Goal: Information Seeking & Learning: Learn about a topic

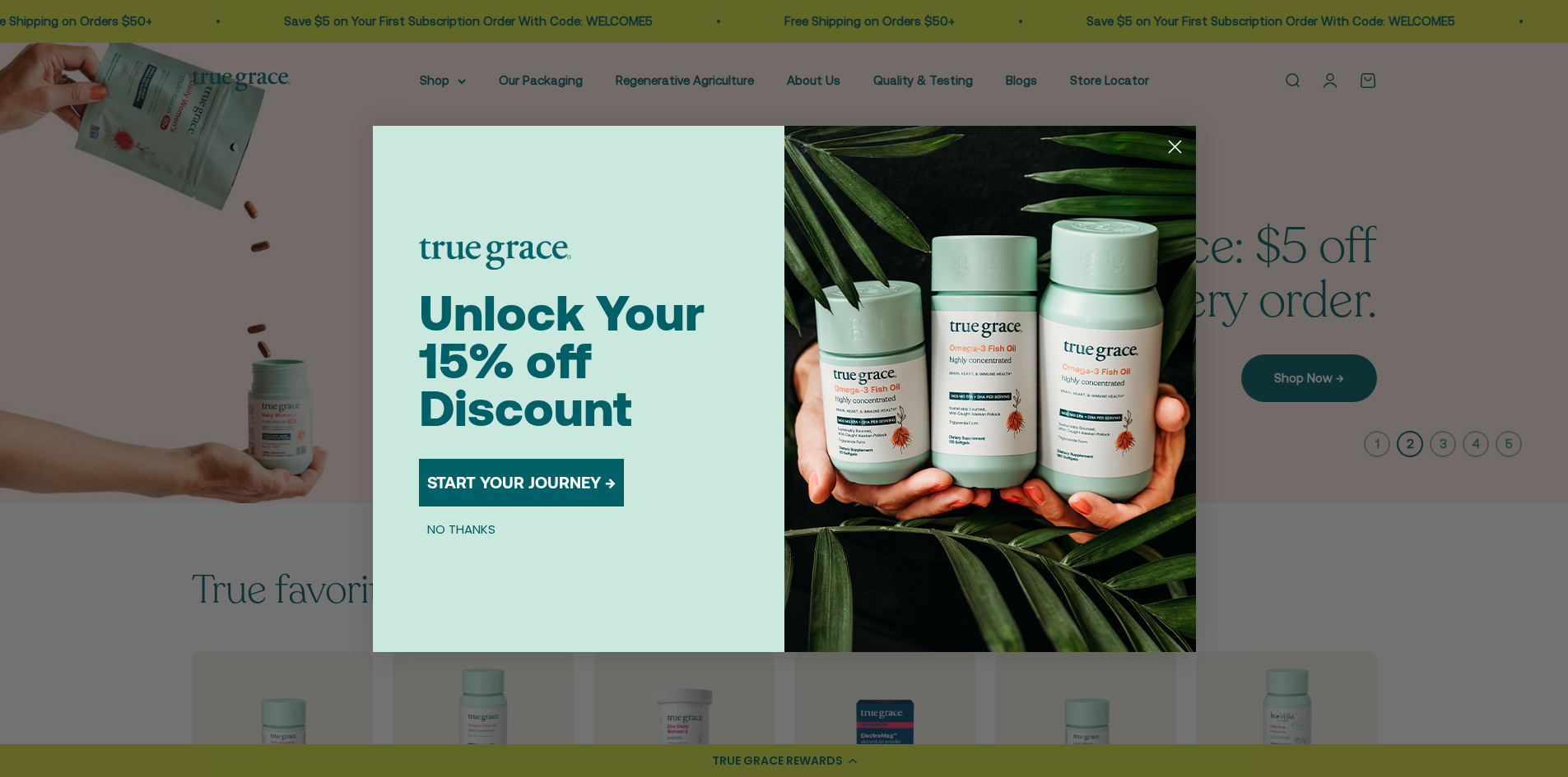
click at [1166, 149] on circle "Close dialog" at bounding box center [1173, 145] width 27 height 27
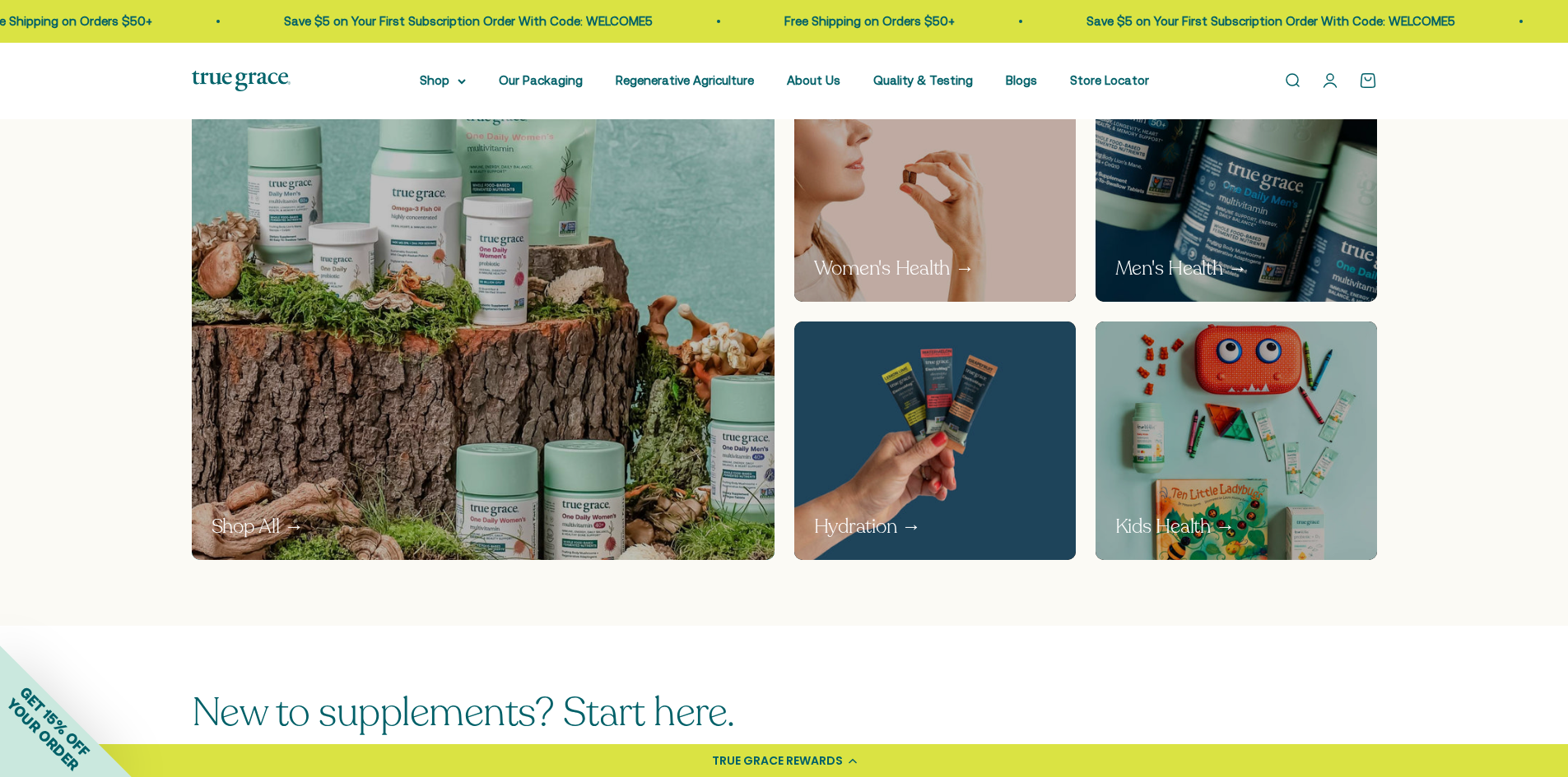
scroll to position [1081, 0]
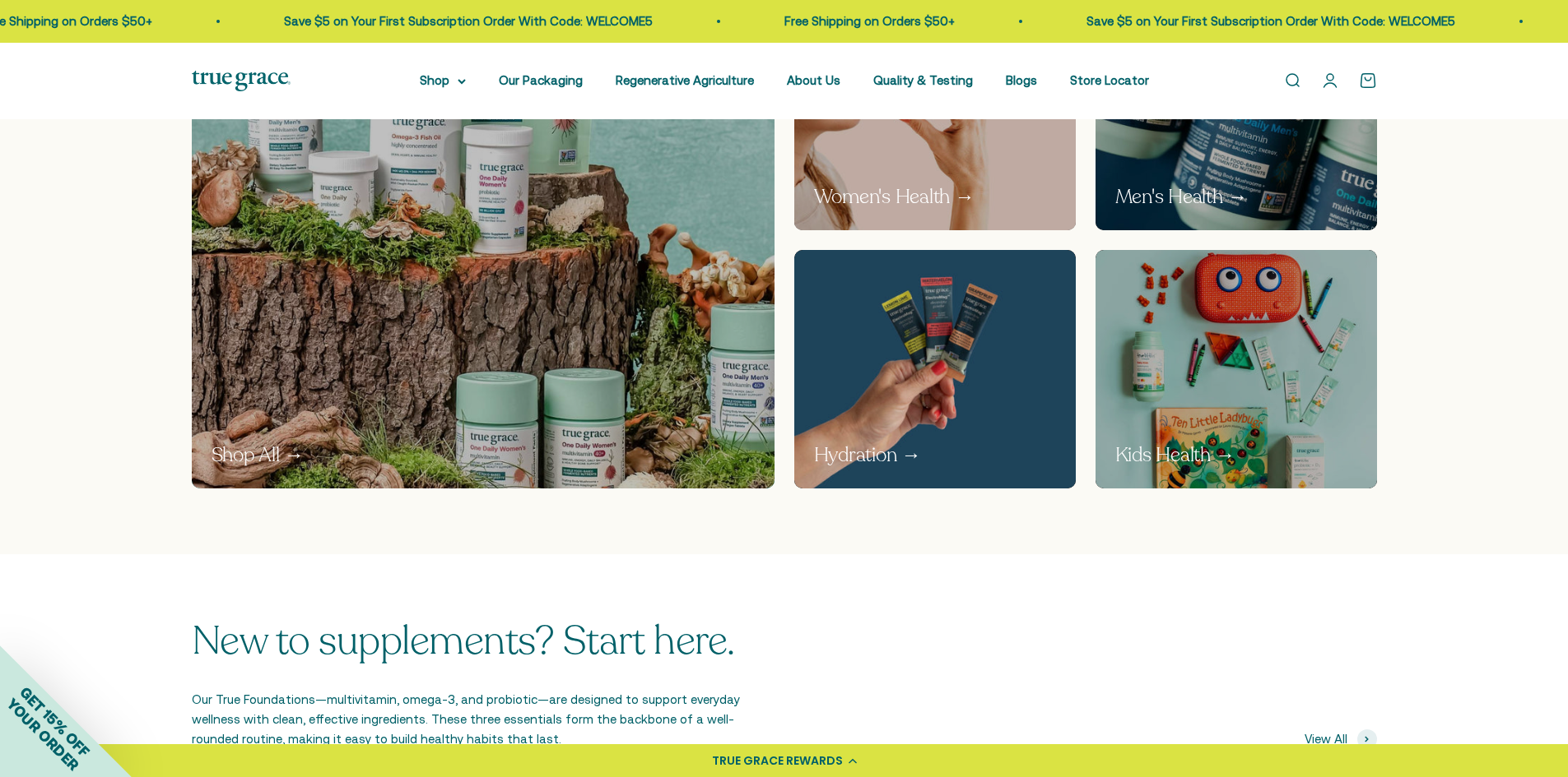
click at [867, 177] on img at bounding box center [935, 110] width 299 height 253
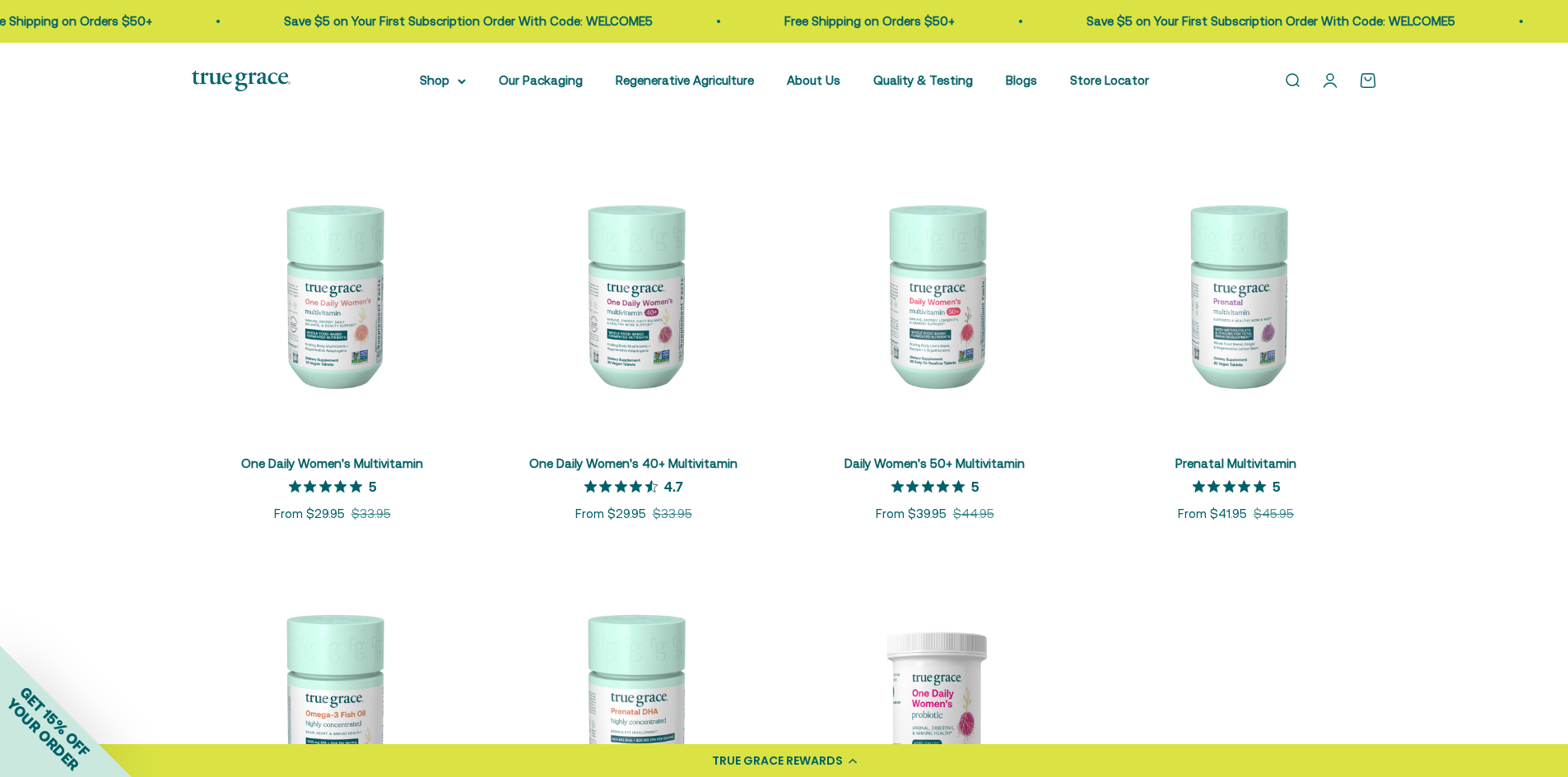
scroll to position [336, 0]
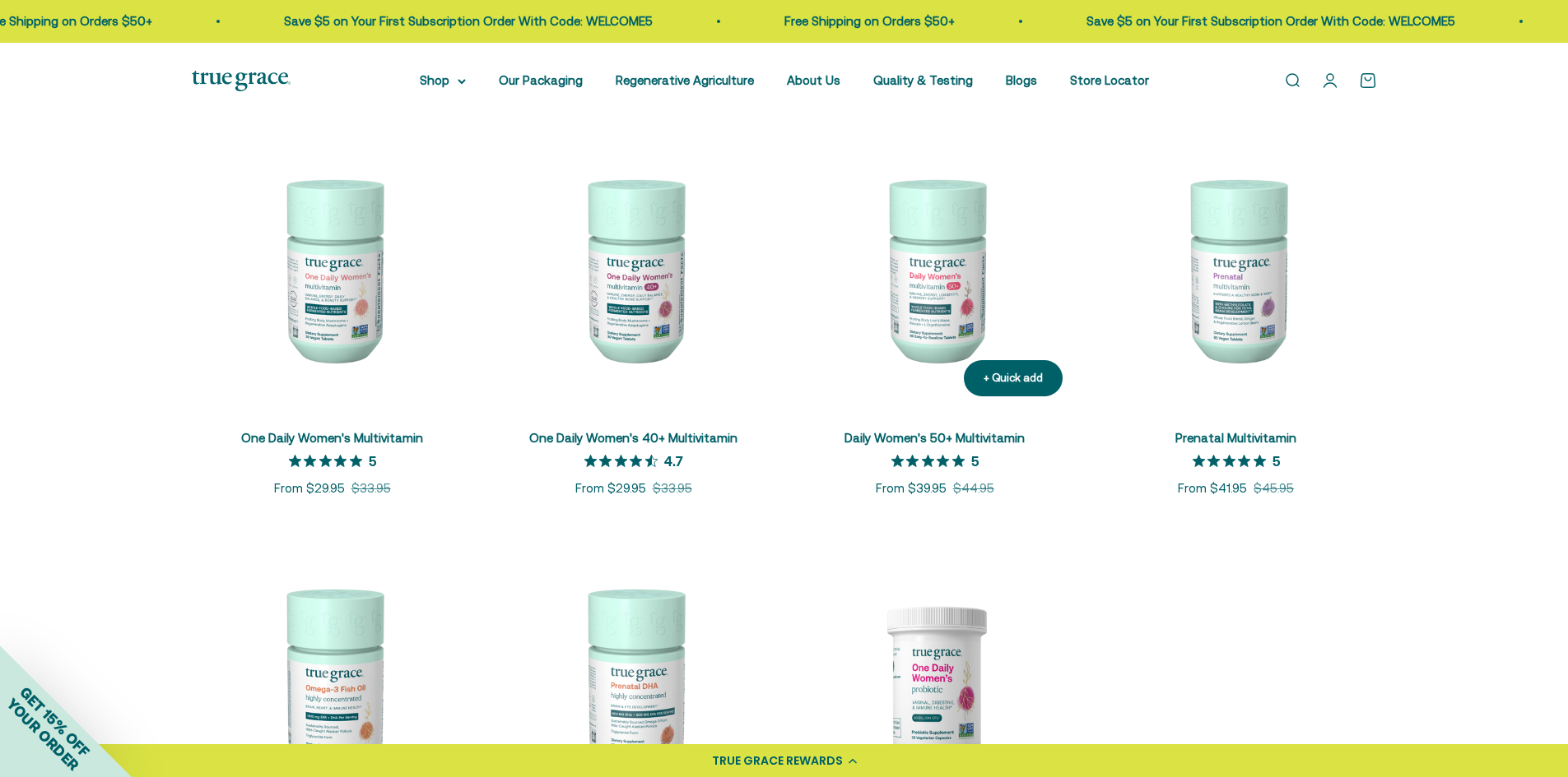
click at [954, 288] on img at bounding box center [935, 269] width 282 height 282
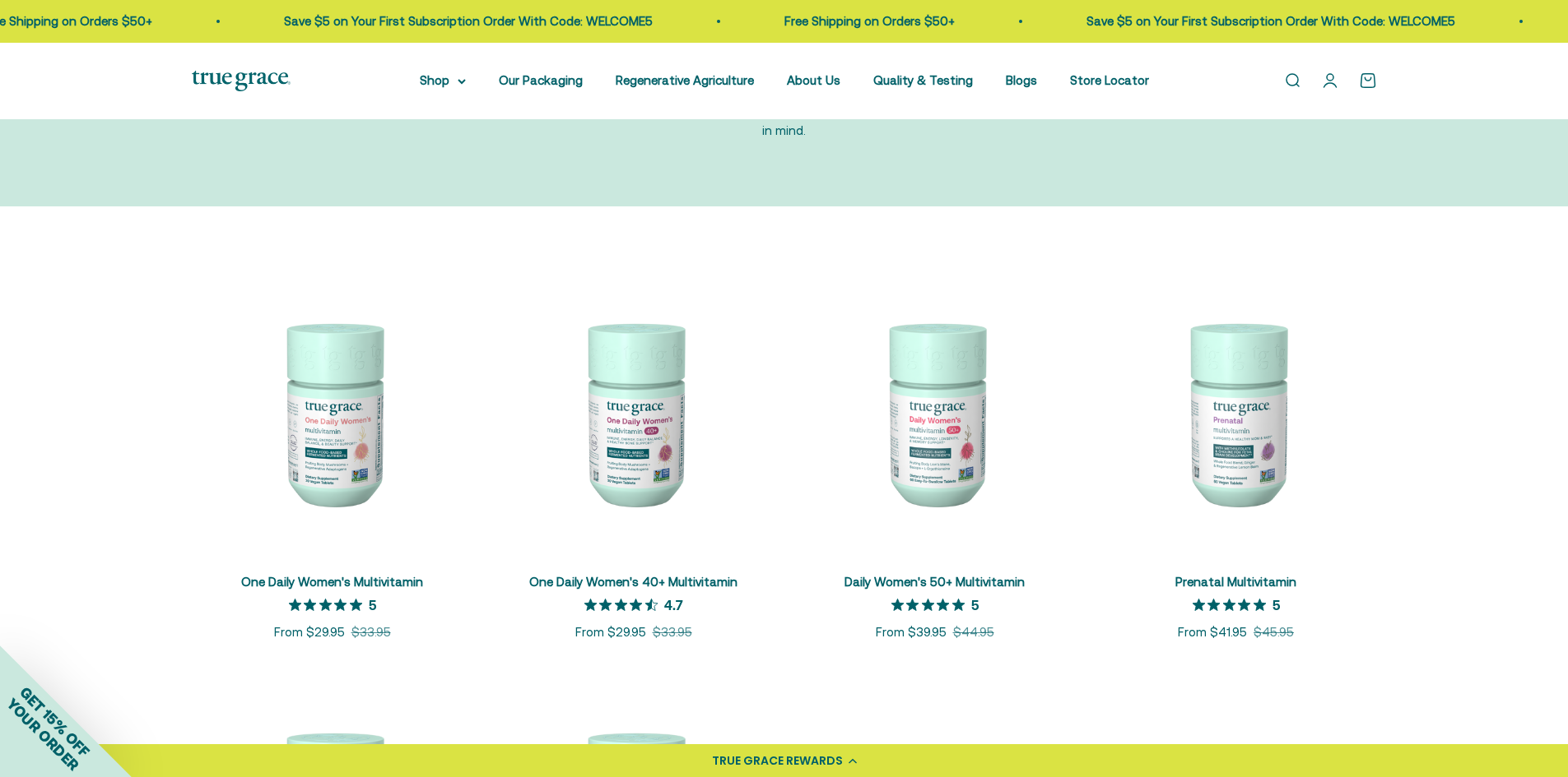
scroll to position [161, 0]
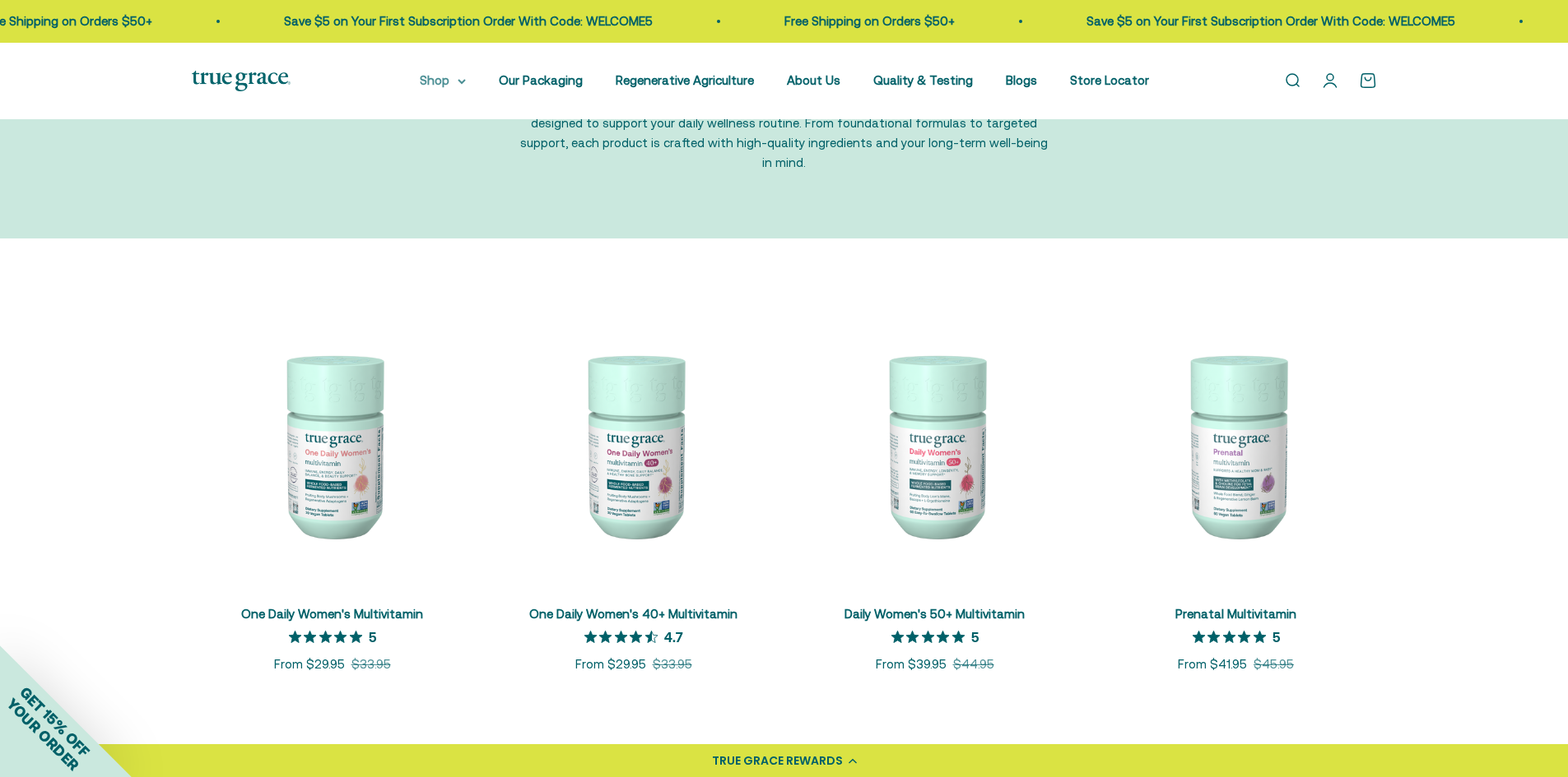
click at [444, 77] on summary "Shop" at bounding box center [443, 80] width 46 height 20
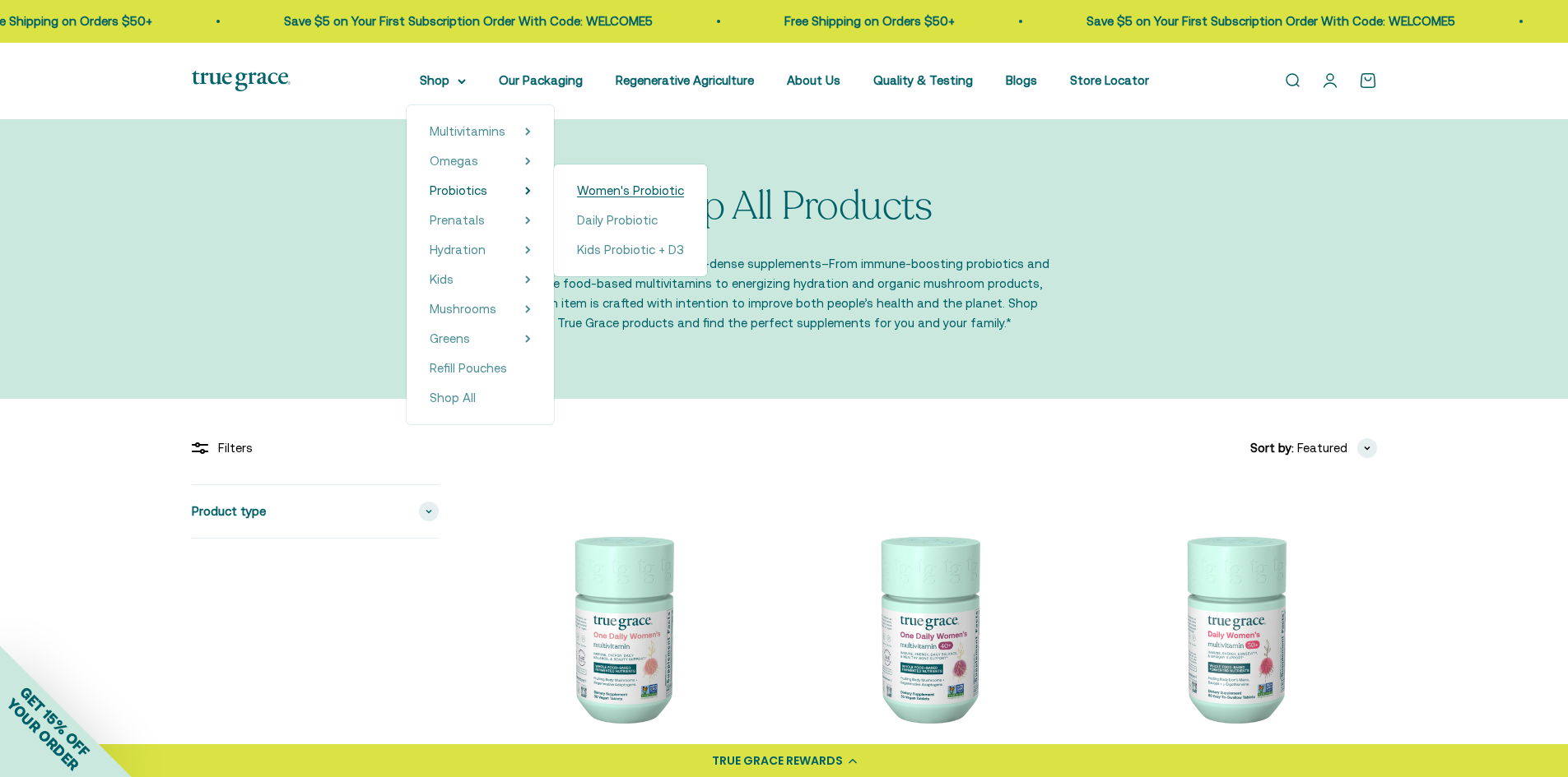
click at [633, 189] on span "Women's Probiotic" at bounding box center [630, 190] width 107 height 14
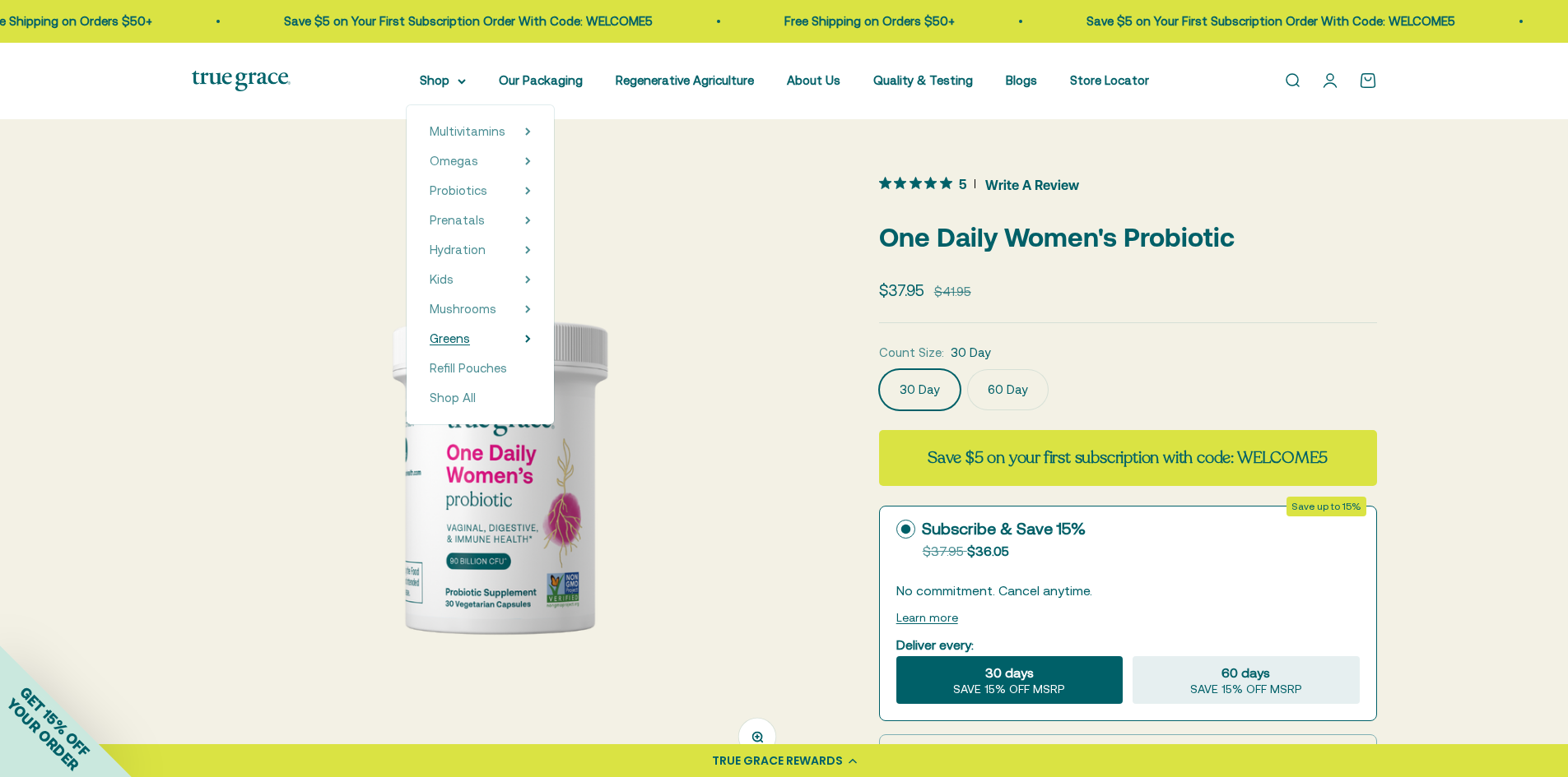
click at [483, 329] on summary "Greens" at bounding box center [480, 339] width 101 height 20
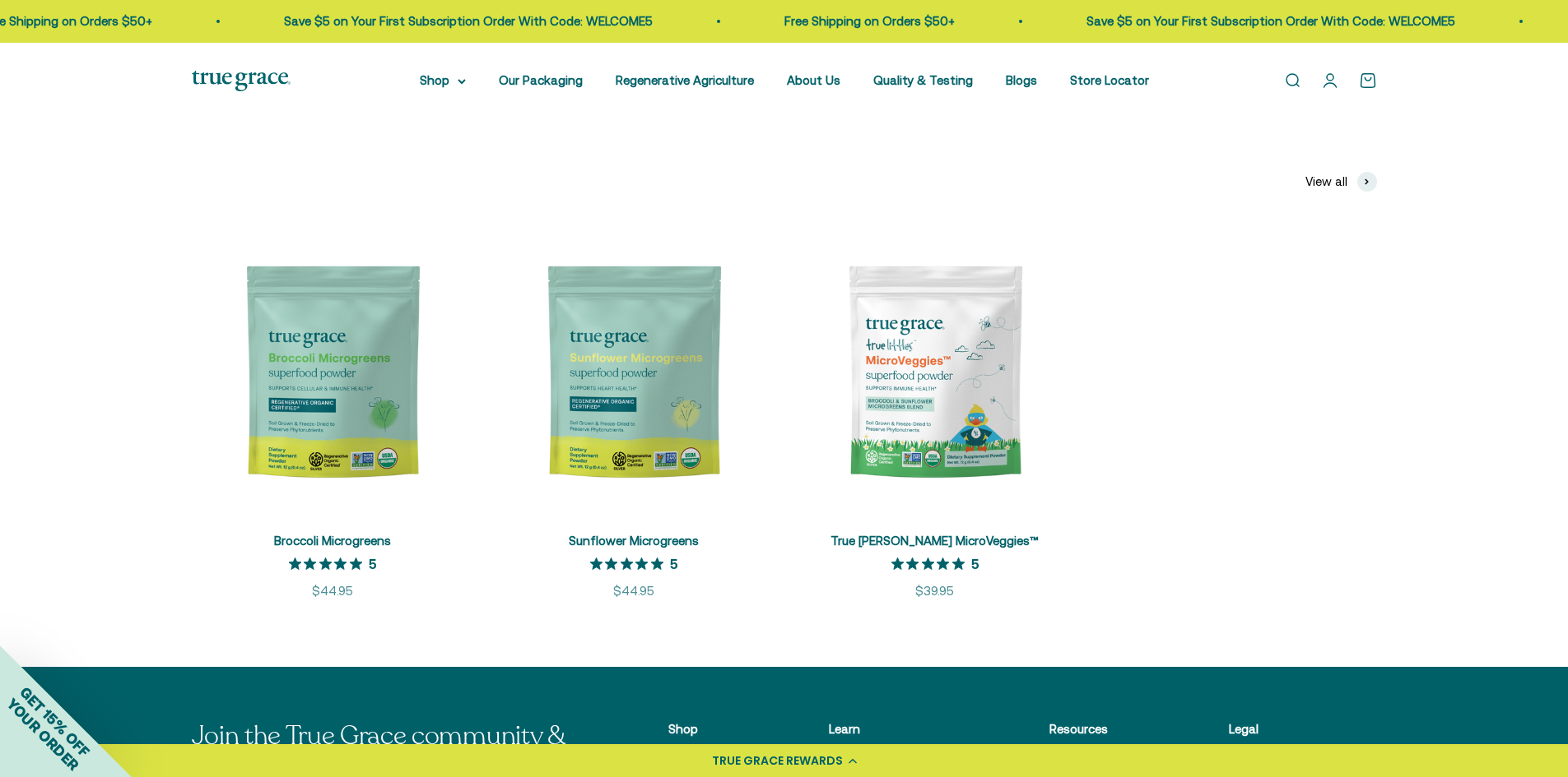
scroll to position [316, 0]
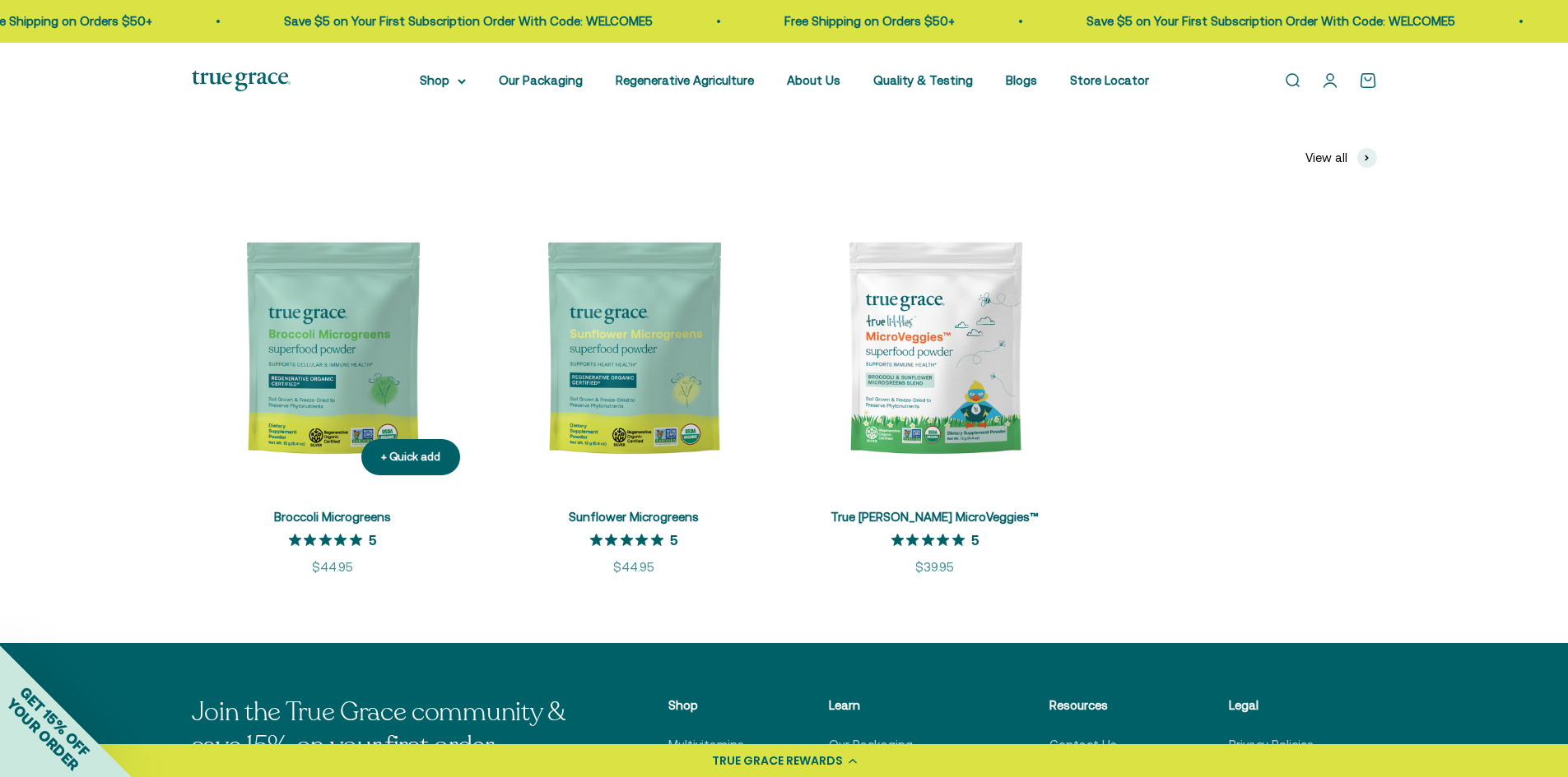
click at [274, 391] on img at bounding box center [332, 348] width 282 height 282
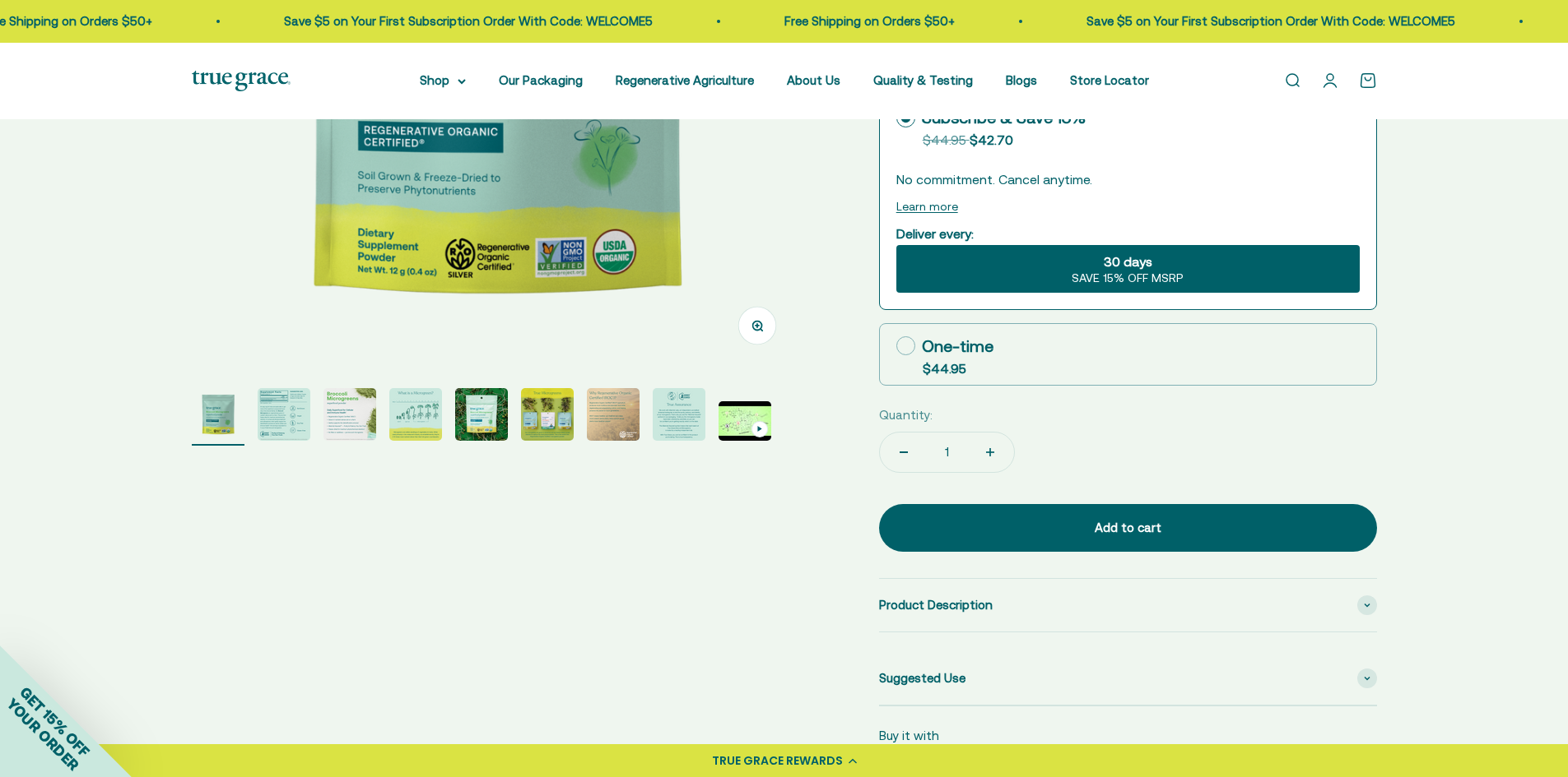
scroll to position [314, 0]
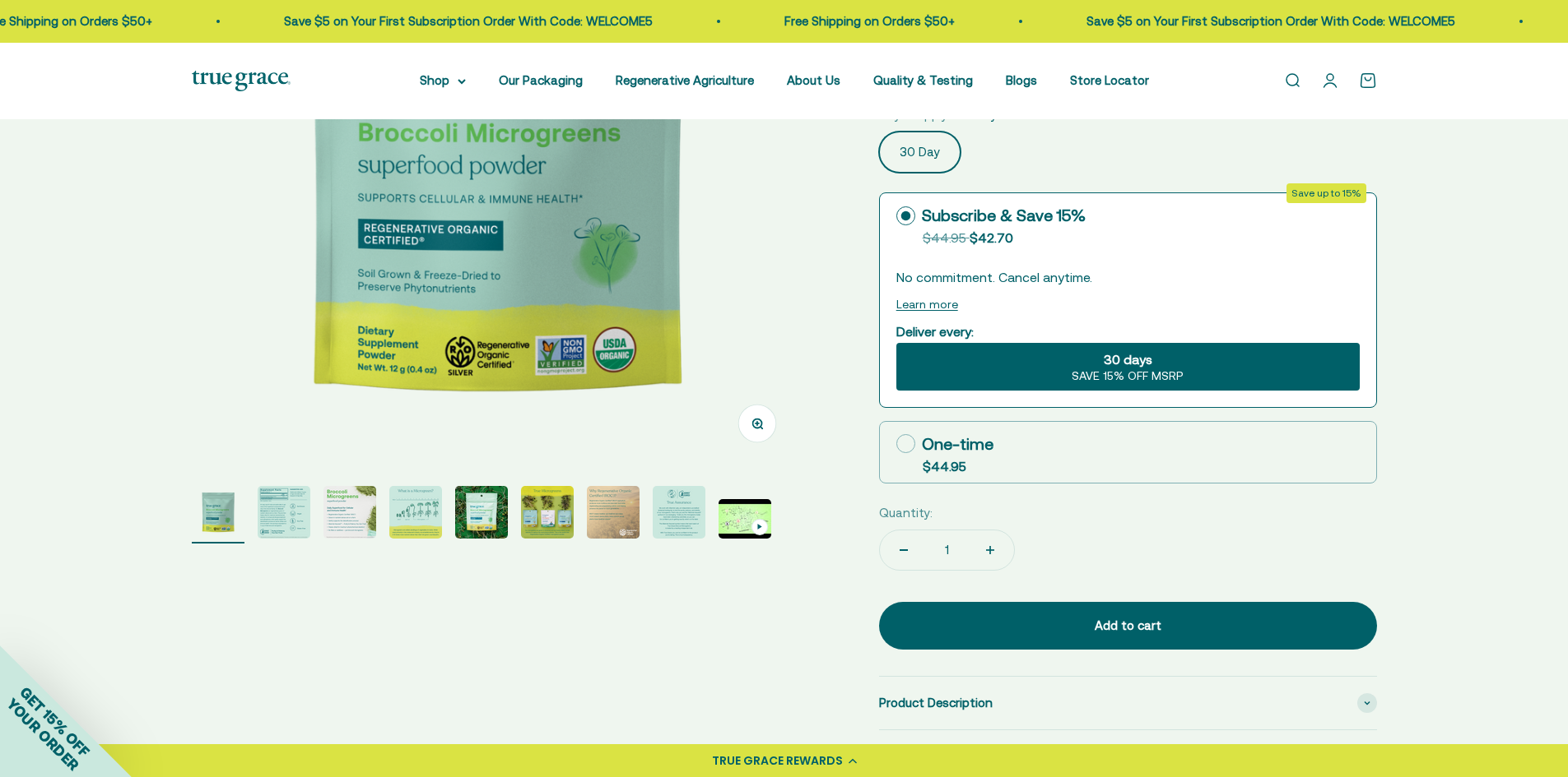
click at [276, 502] on img "Go to item 2" at bounding box center [284, 512] width 53 height 53
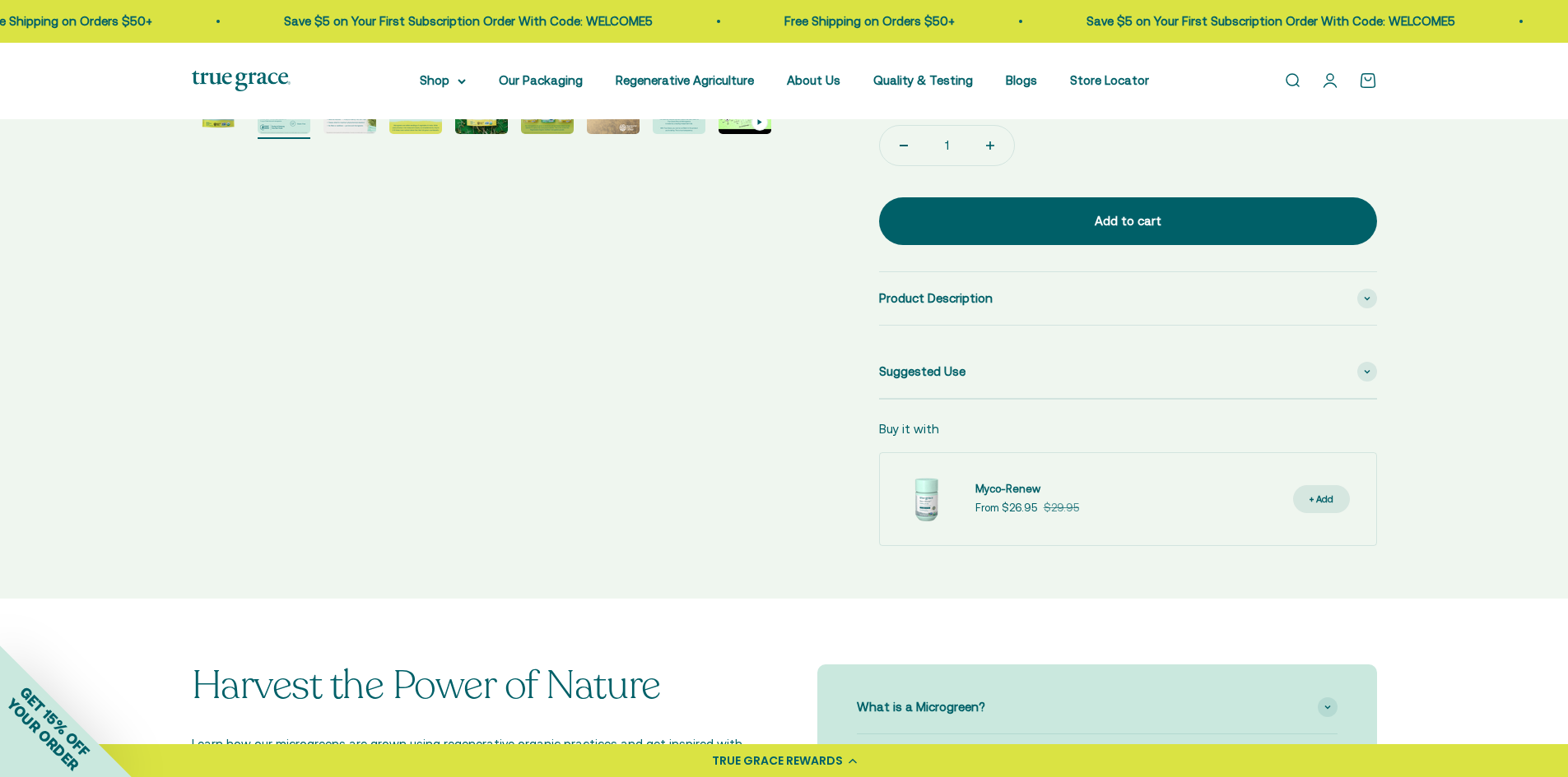
scroll to position [753, 0]
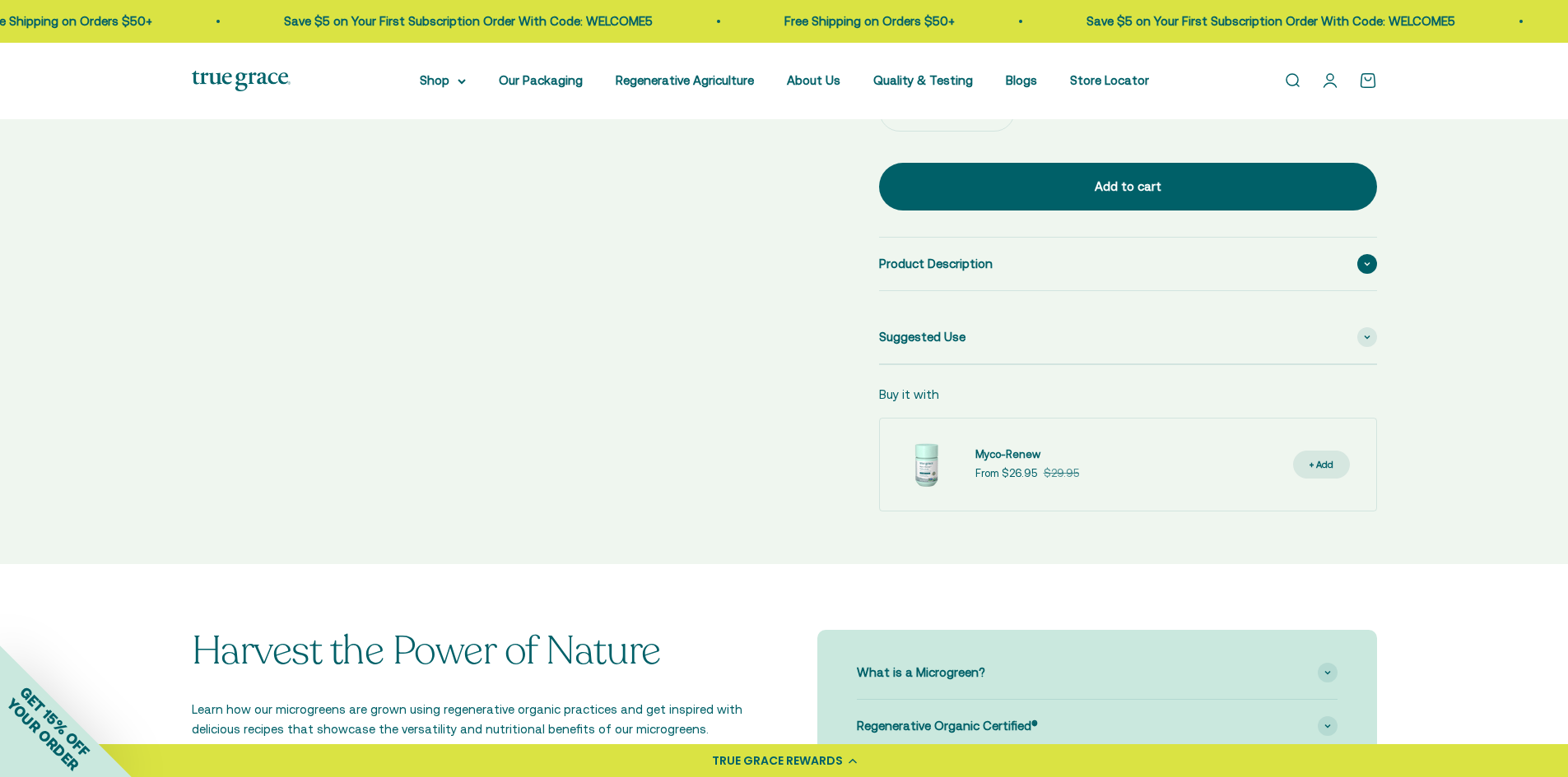
click at [1364, 263] on icon at bounding box center [1367, 264] width 7 height 5
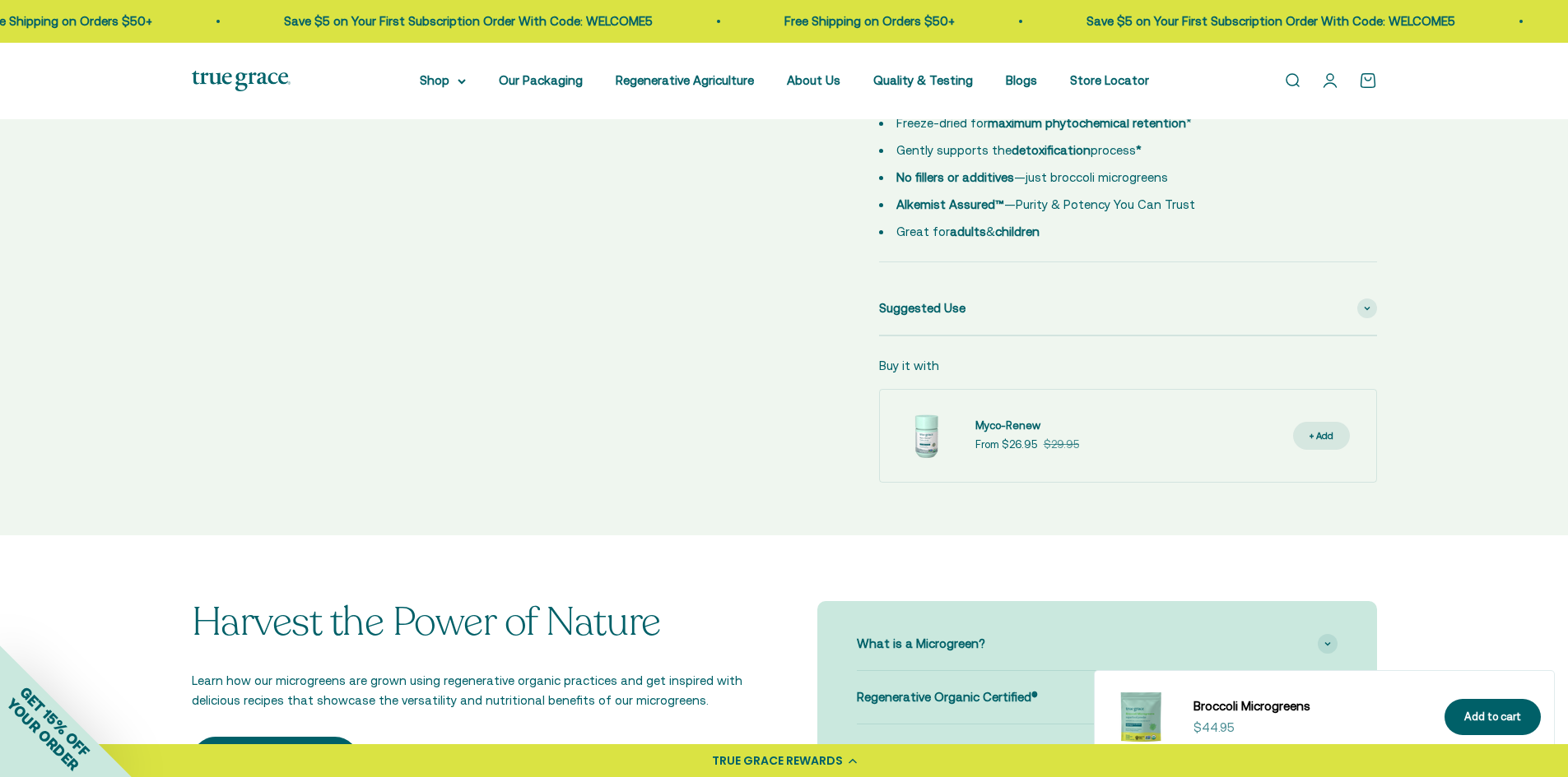
scroll to position [1027, 0]
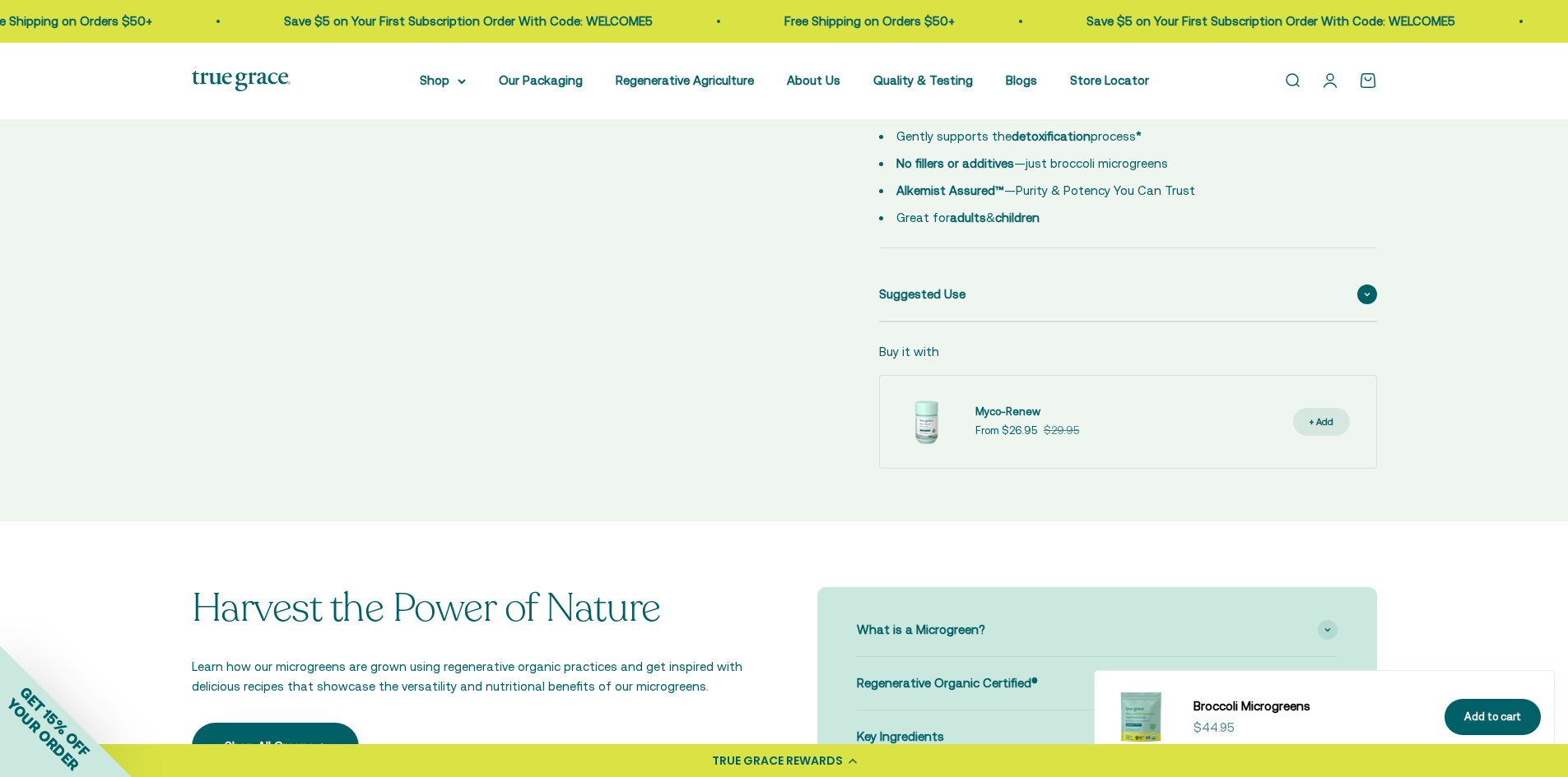
click at [1371, 291] on span at bounding box center [1367, 294] width 20 height 20
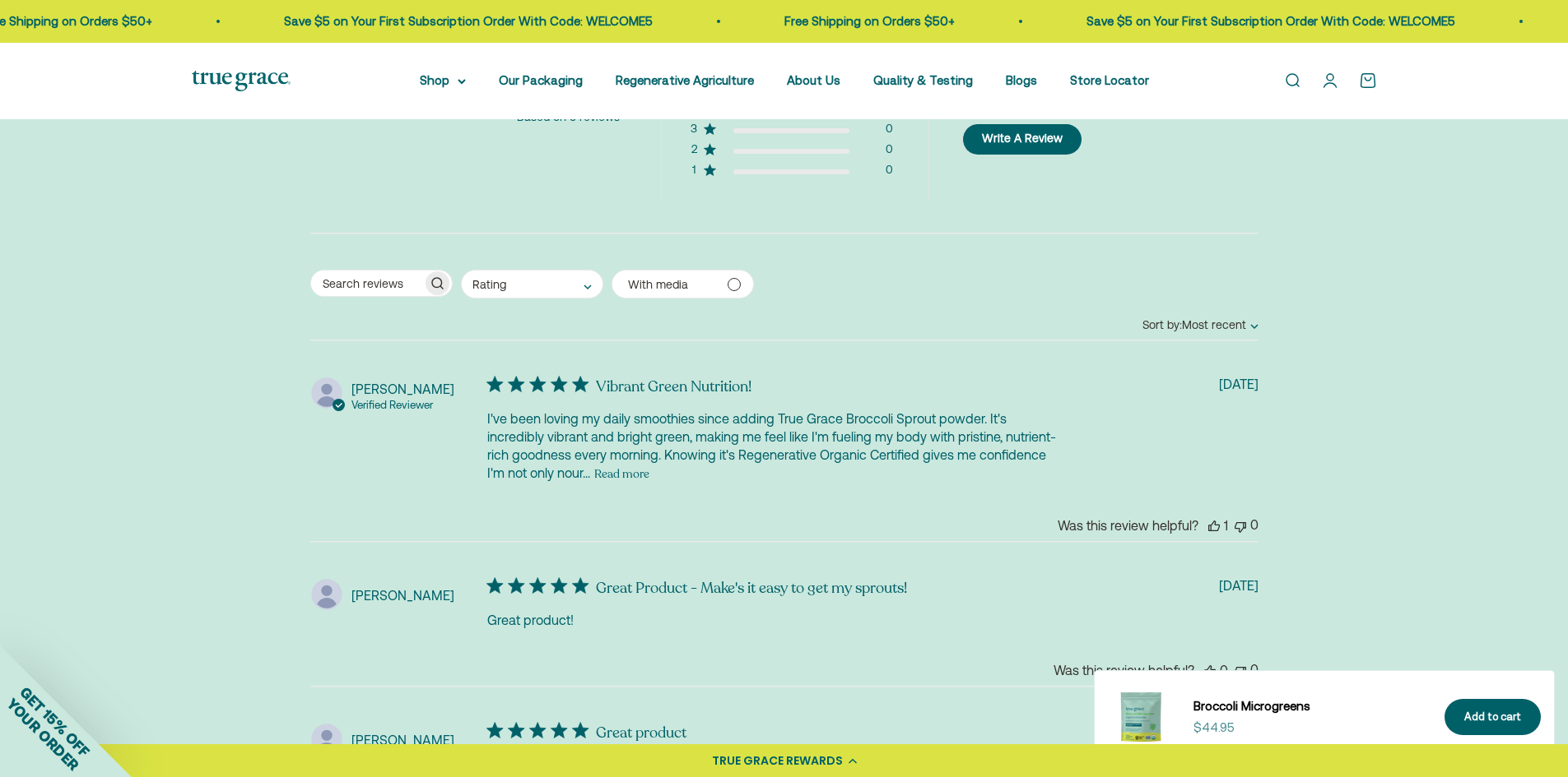
scroll to position [3403, 0]
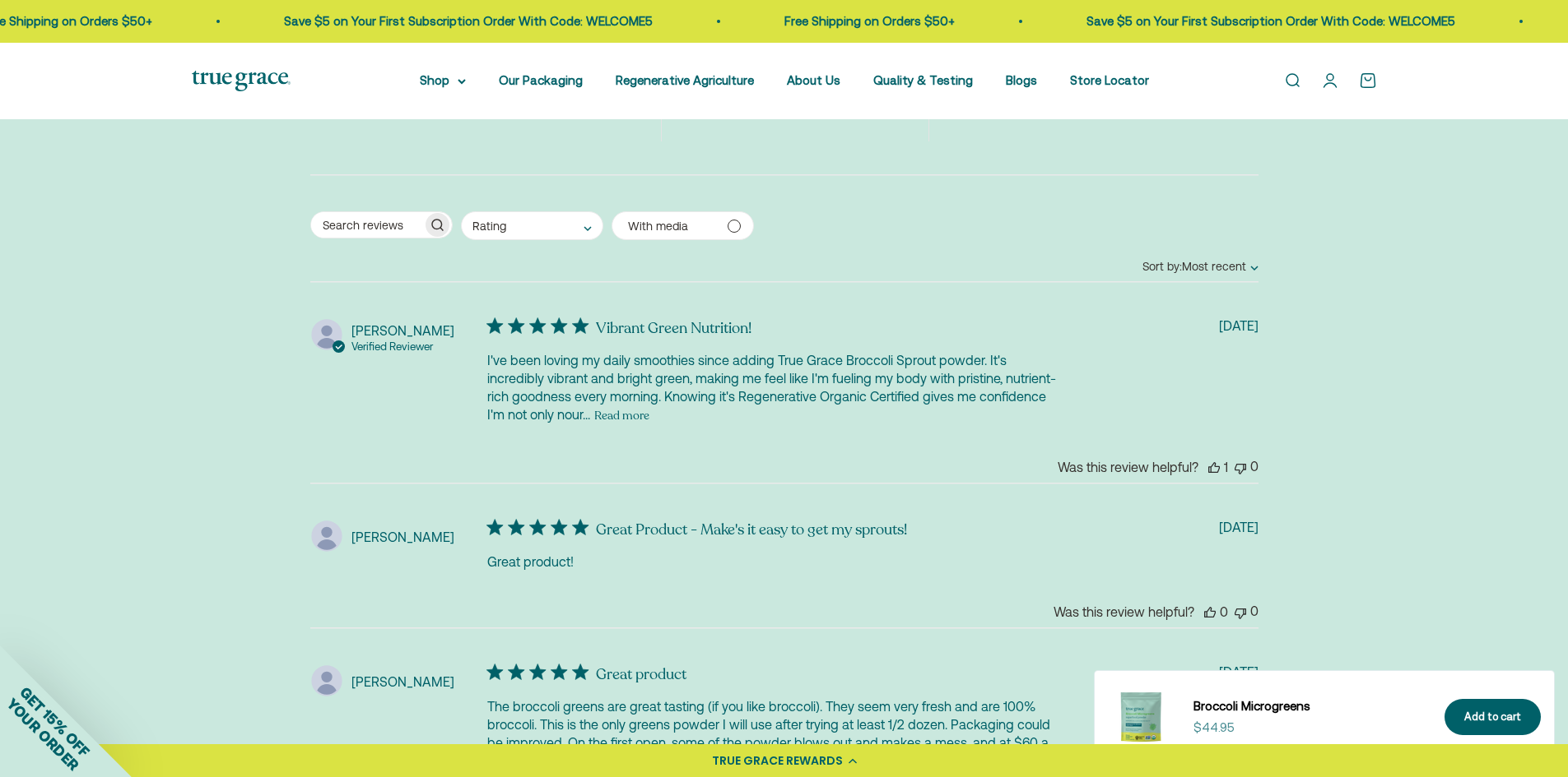
click at [594, 406] on button "Read more" at bounding box center [621, 415] width 55 height 20
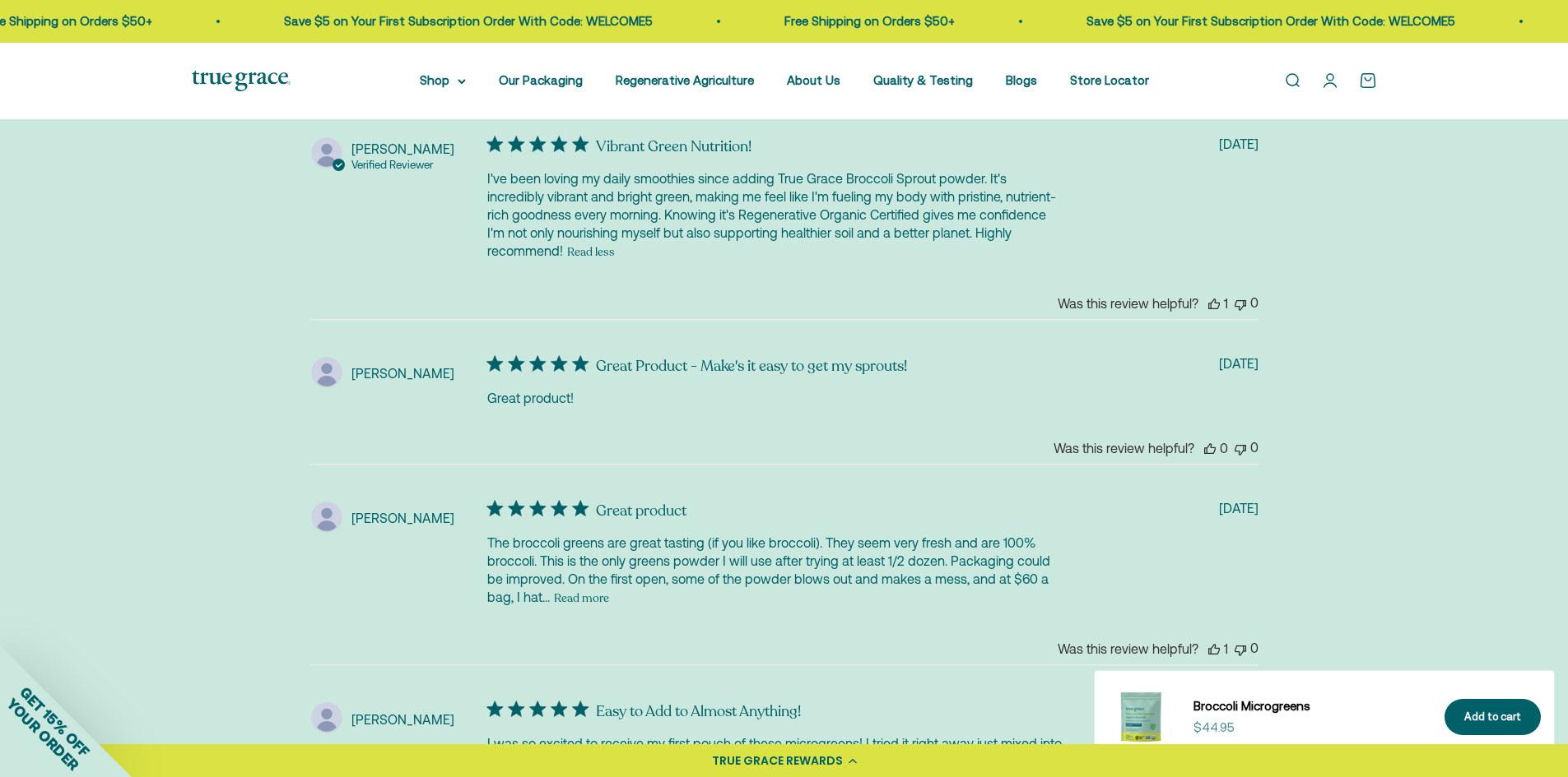
scroll to position [3694, 0]
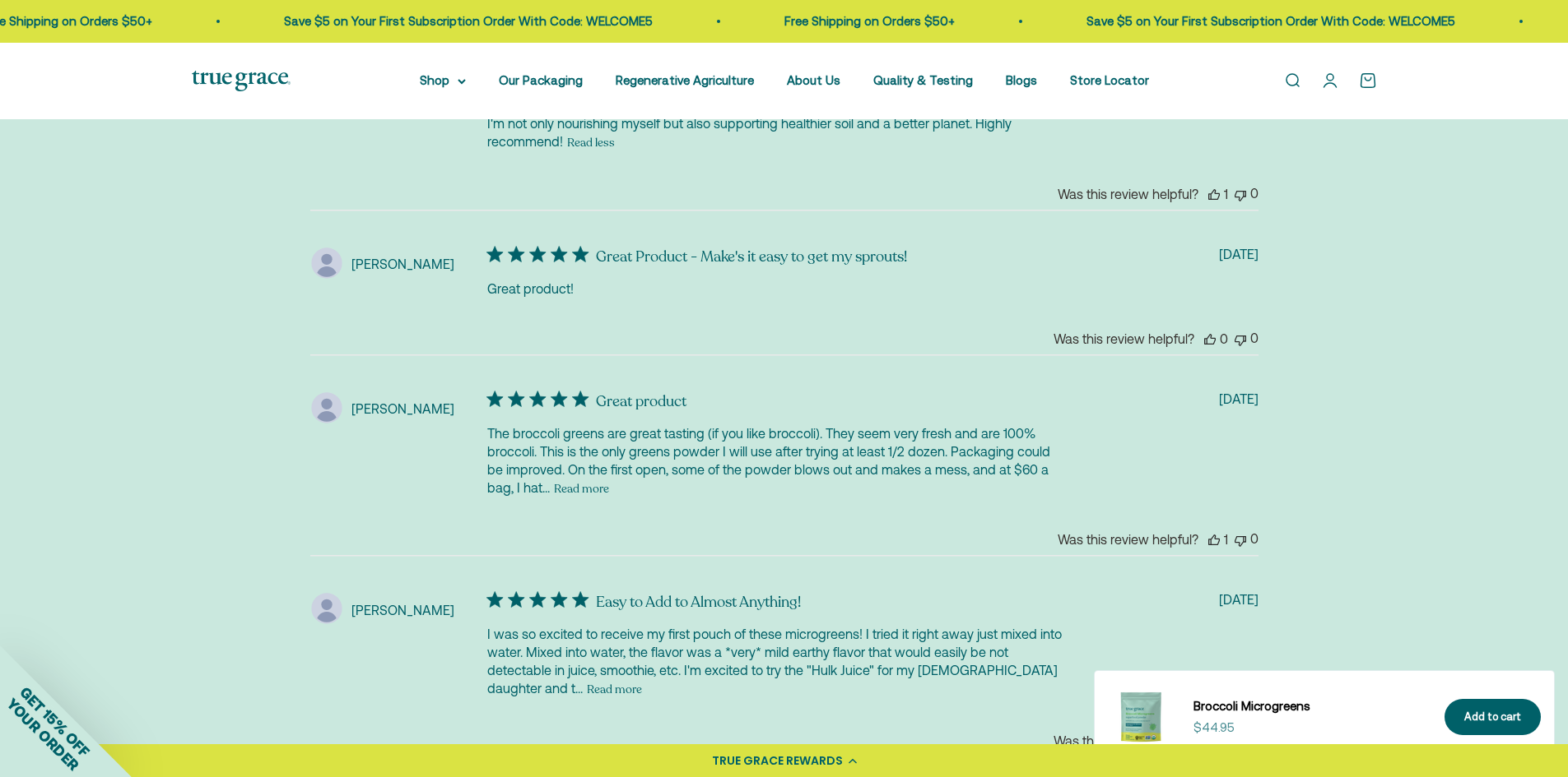
click at [580, 479] on button "Read more" at bounding box center [581, 488] width 55 height 20
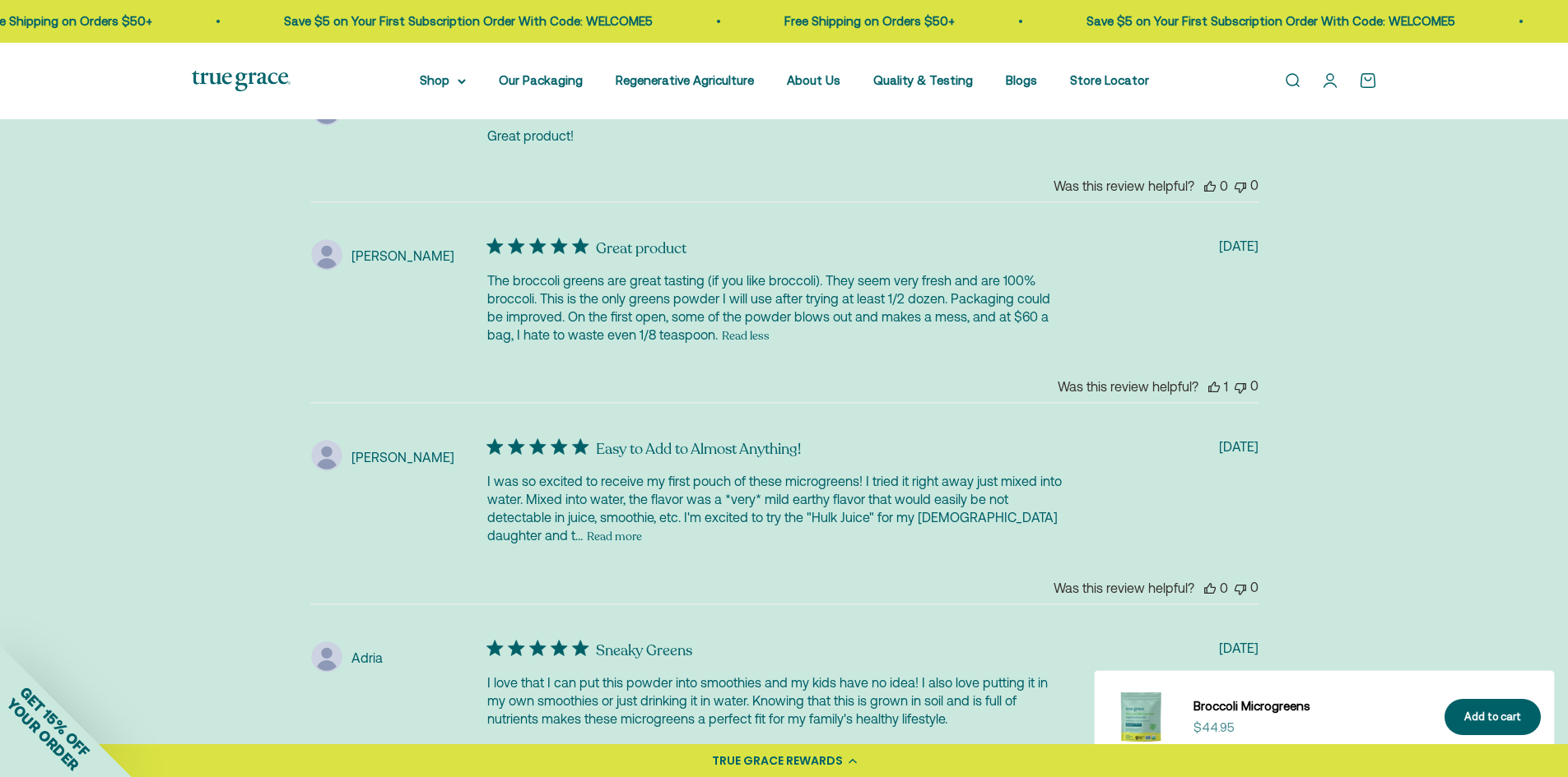
scroll to position [3956, 0]
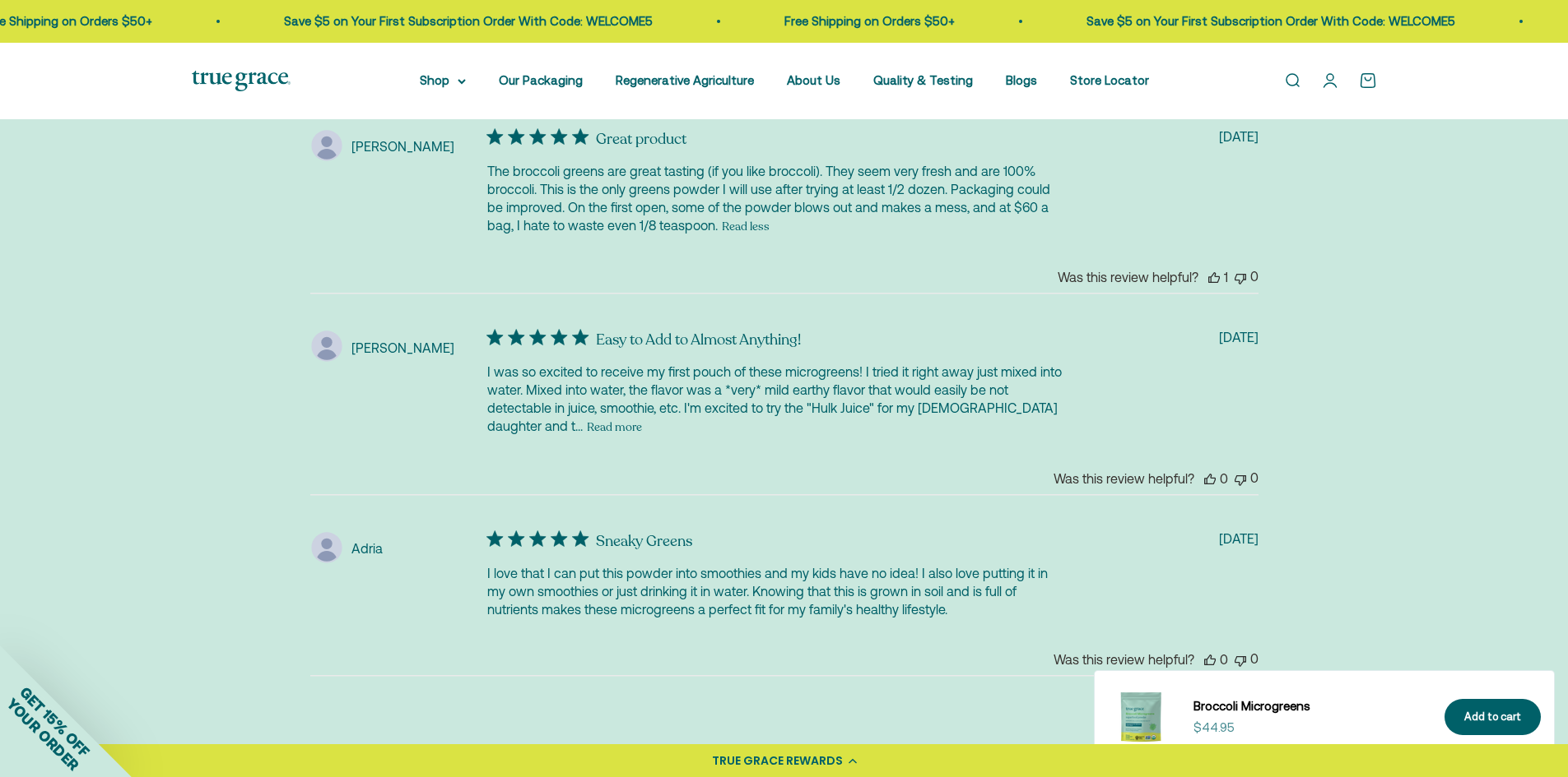
click at [587, 418] on button "Read more" at bounding box center [614, 428] width 55 height 20
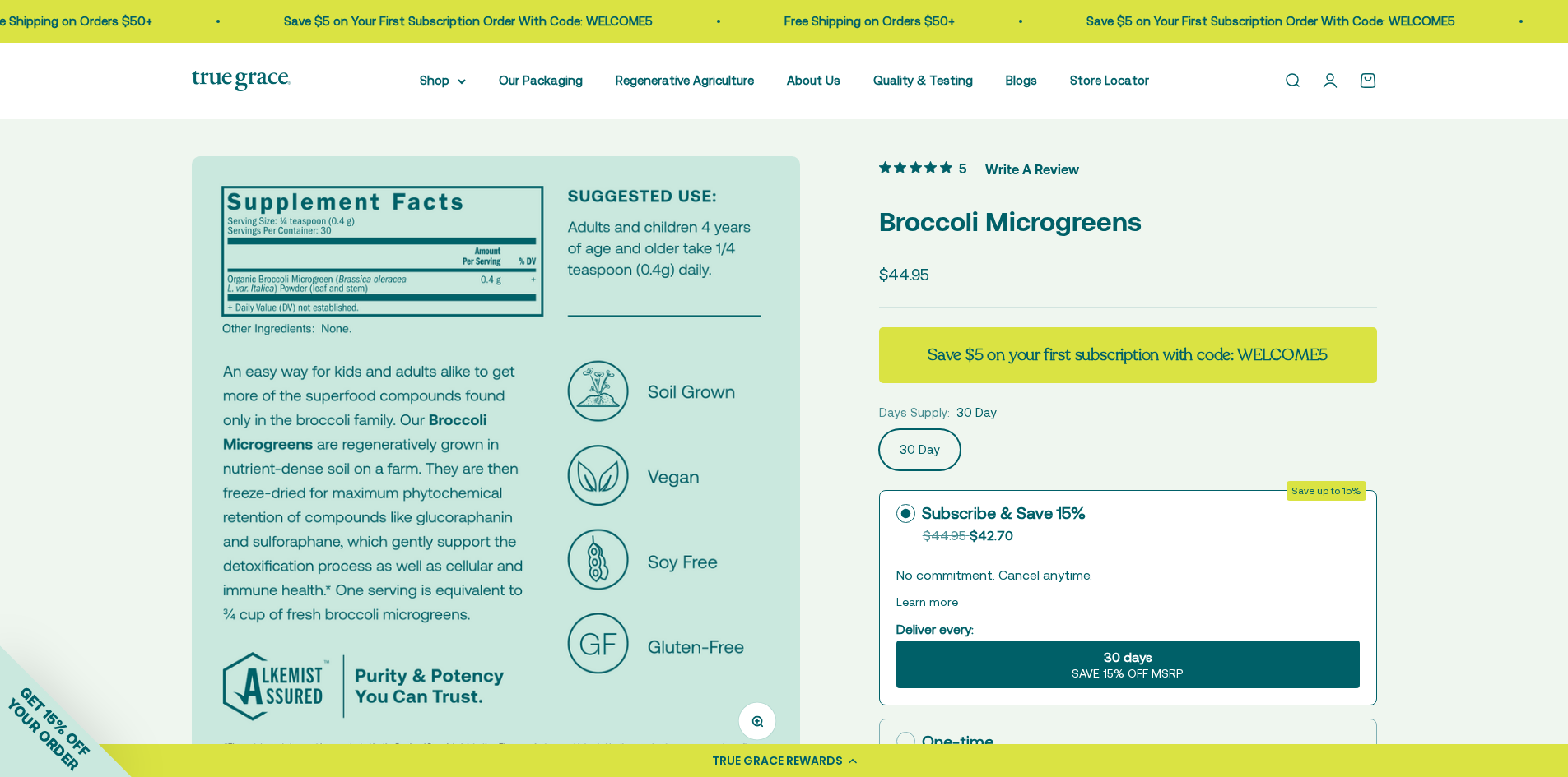
scroll to position [0, 0]
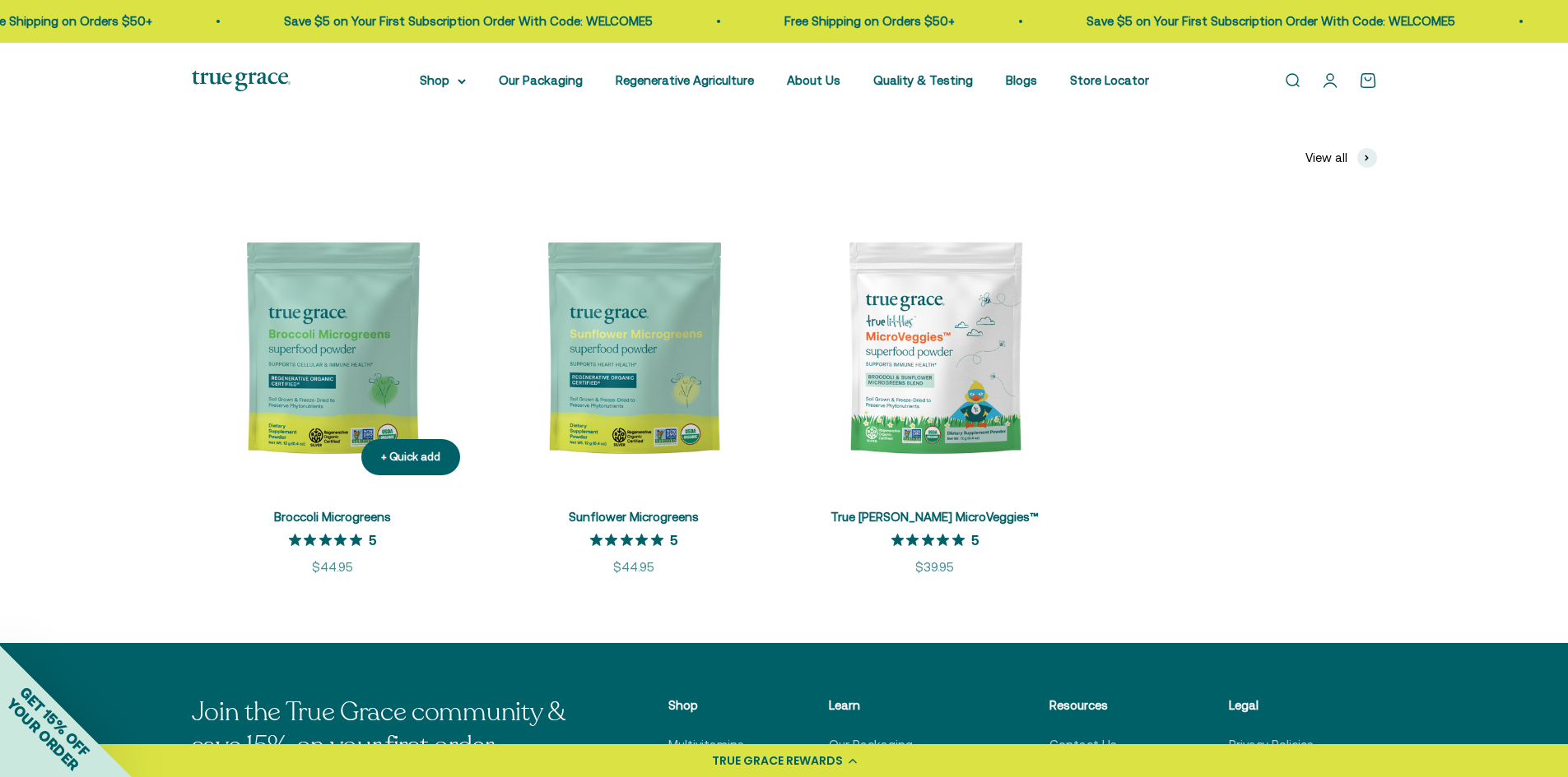
click at [284, 361] on img at bounding box center [332, 348] width 282 height 282
